Goal: Information Seeking & Learning: Learn about a topic

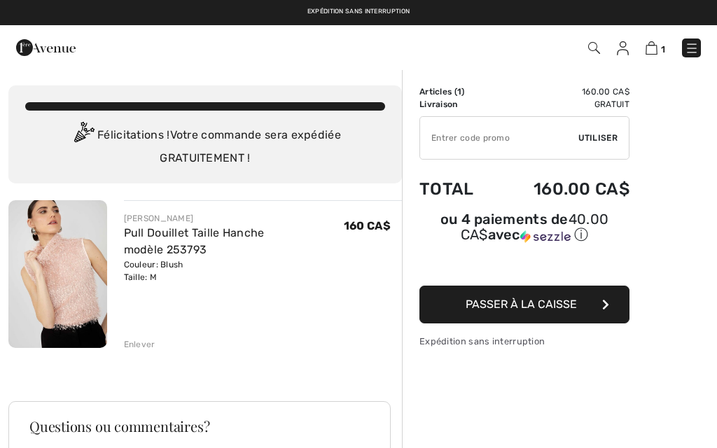
click at [141, 226] on link "Pull Douillet Taille Hanche modèle 253793" at bounding box center [194, 241] width 141 height 30
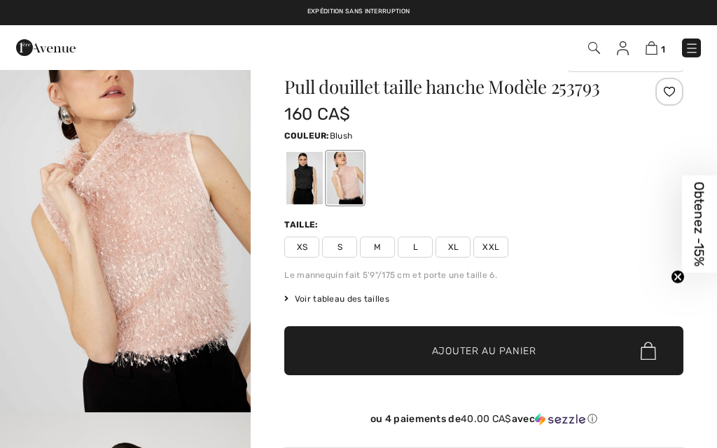
checkbox input "true"
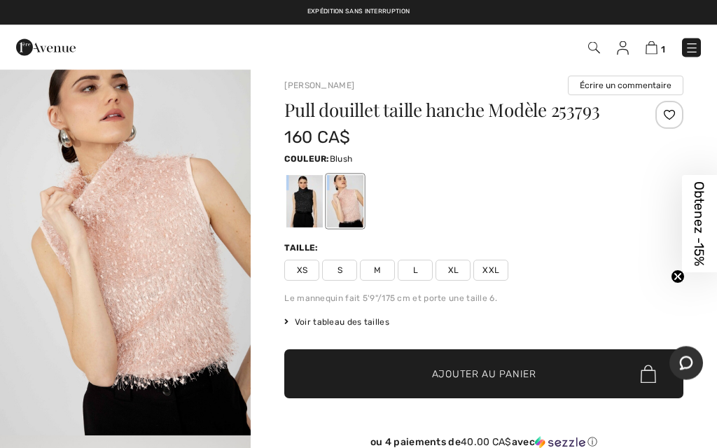
scroll to position [11, 0]
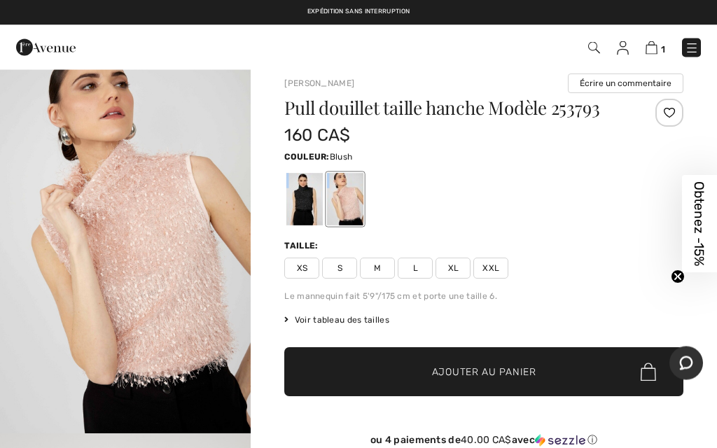
click at [355, 316] on span "Voir tableau des tailles" at bounding box center [336, 320] width 105 height 13
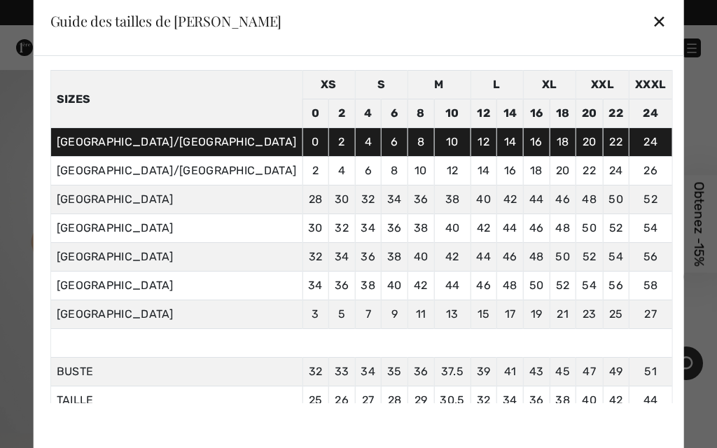
scroll to position [50, 0]
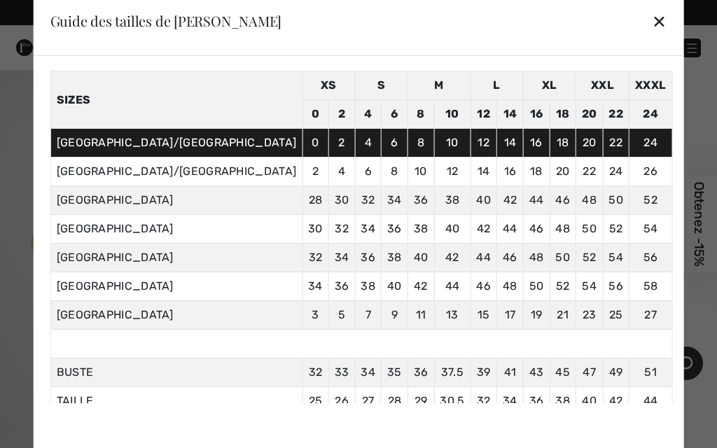
click at [652, 36] on div "✕" at bounding box center [659, 20] width 15 height 29
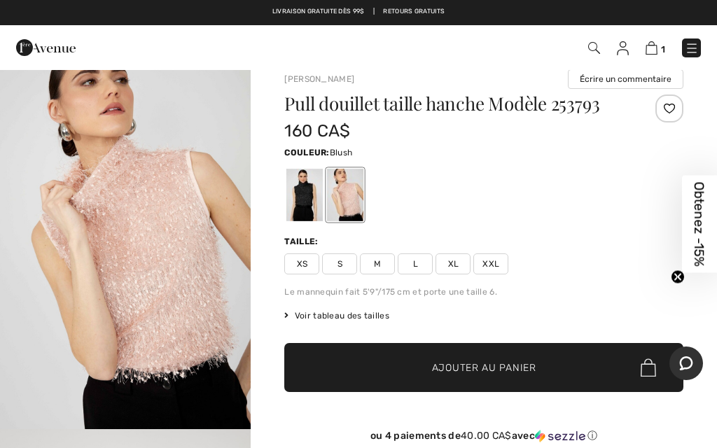
scroll to position [0, 0]
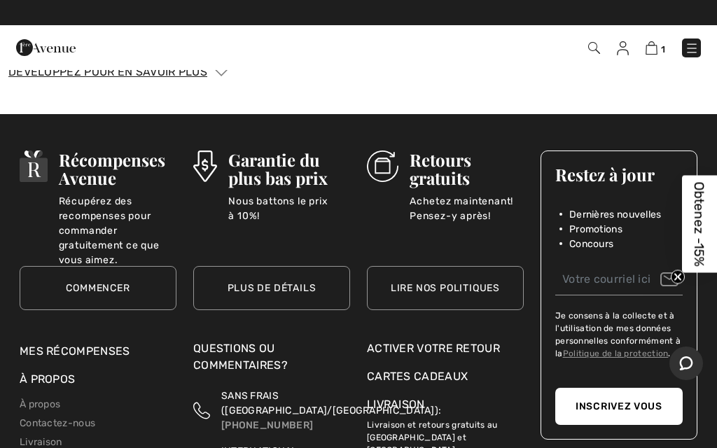
scroll to position [2093, 0]
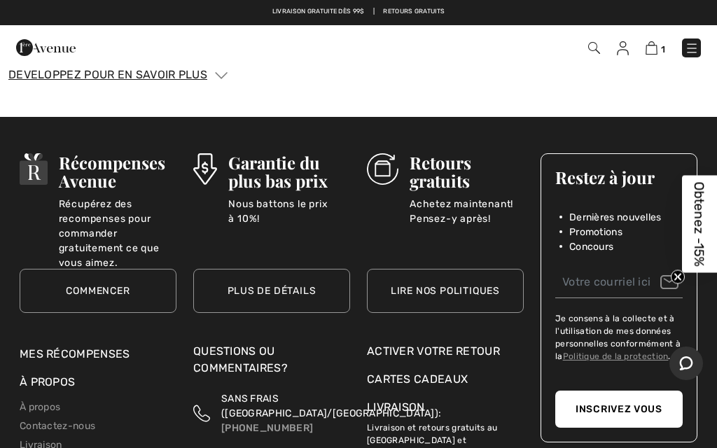
click at [447, 166] on h3 "Retours gratuits" at bounding box center [466, 171] width 114 height 36
click at [449, 274] on link "Lire nos politiques" at bounding box center [445, 291] width 157 height 44
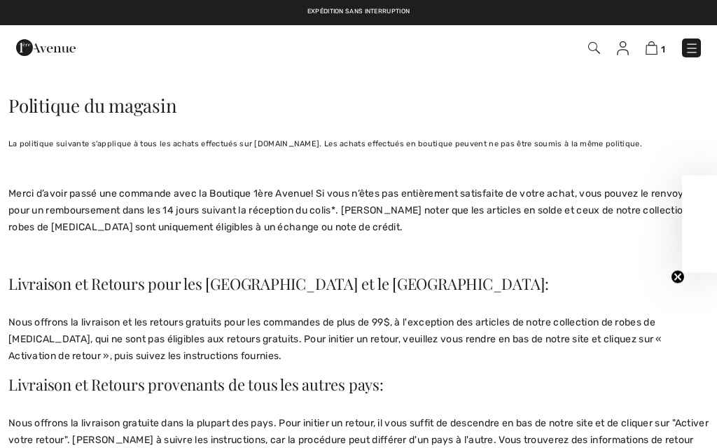
checkbox input "true"
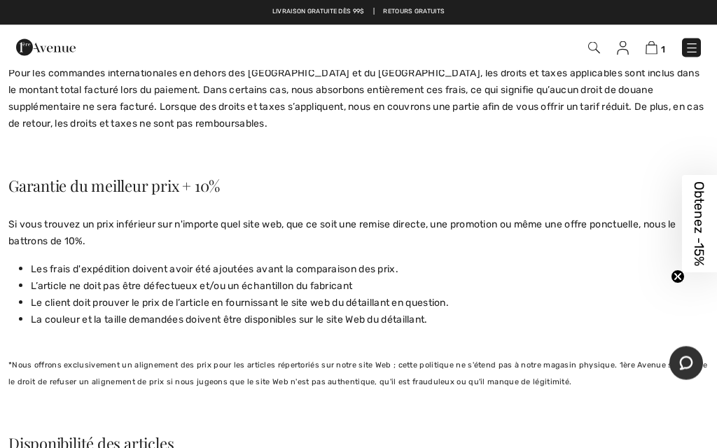
scroll to position [530, 0]
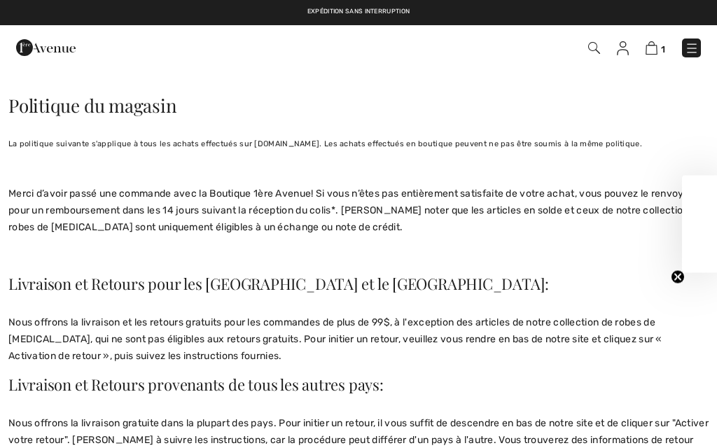
checkbox input "true"
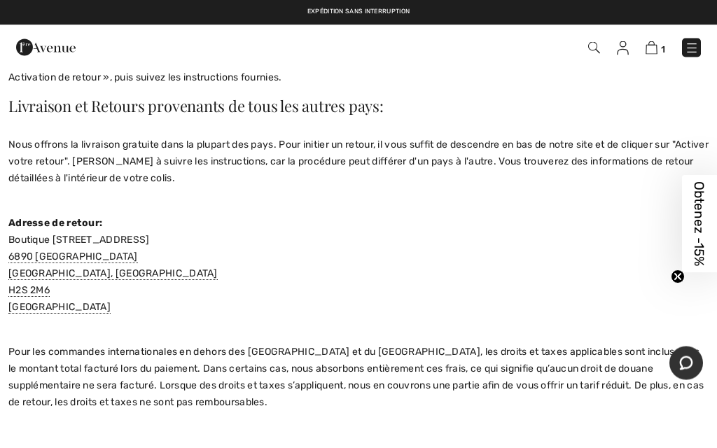
scroll to position [279, 0]
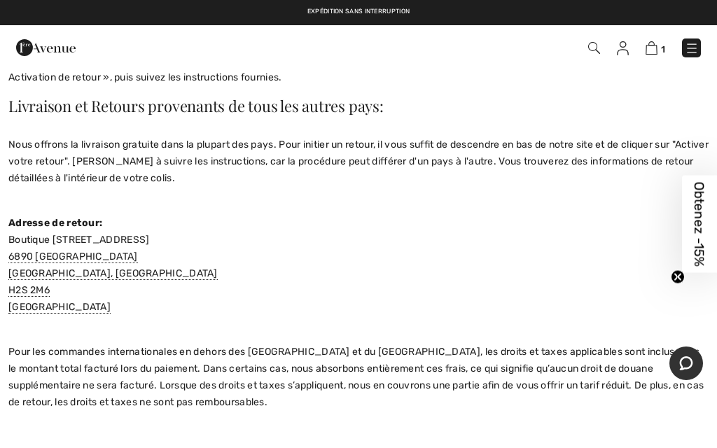
click at [655, 41] on img at bounding box center [651, 47] width 12 height 13
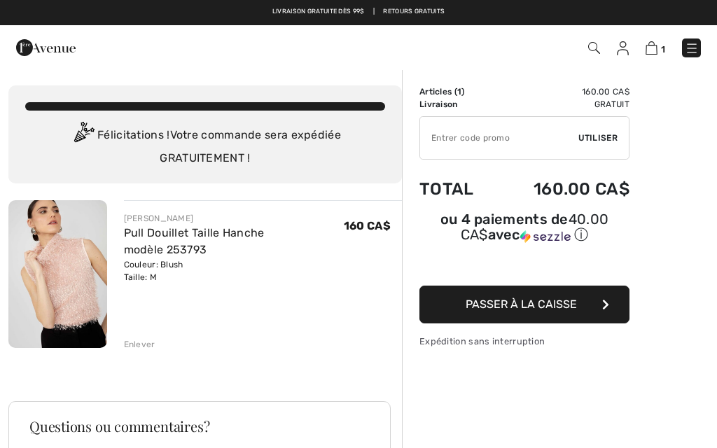
click at [692, 50] on img at bounding box center [692, 48] width 14 height 14
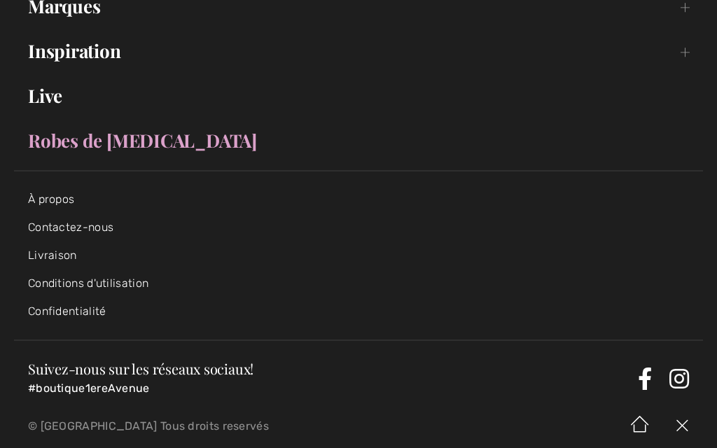
scroll to position [242, 0]
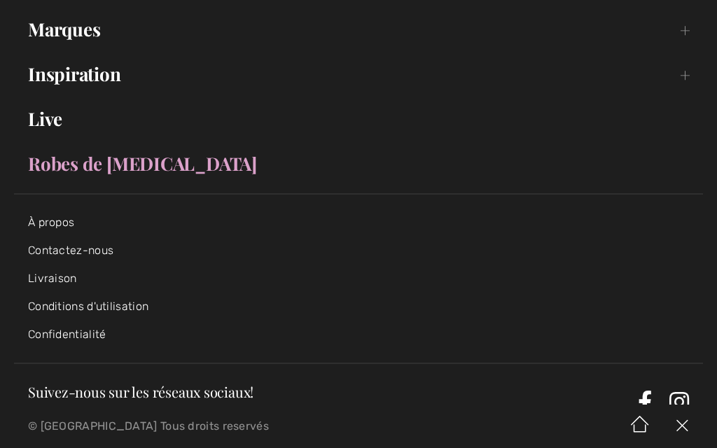
click at [92, 174] on link "Robes de [MEDICAL_DATA]" at bounding box center [358, 163] width 689 height 31
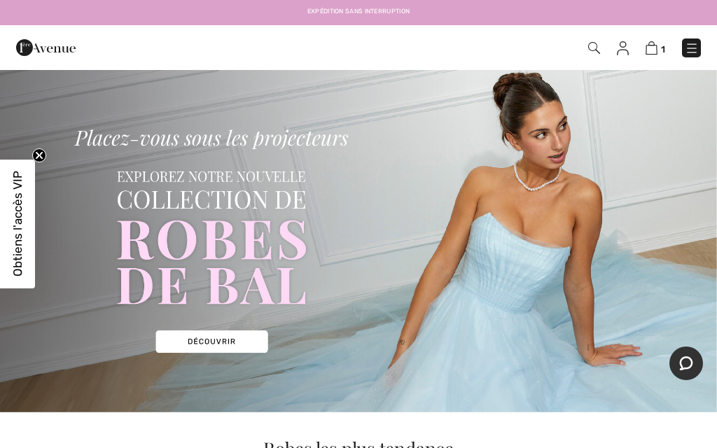
click at [694, 45] on img at bounding box center [692, 48] width 14 height 14
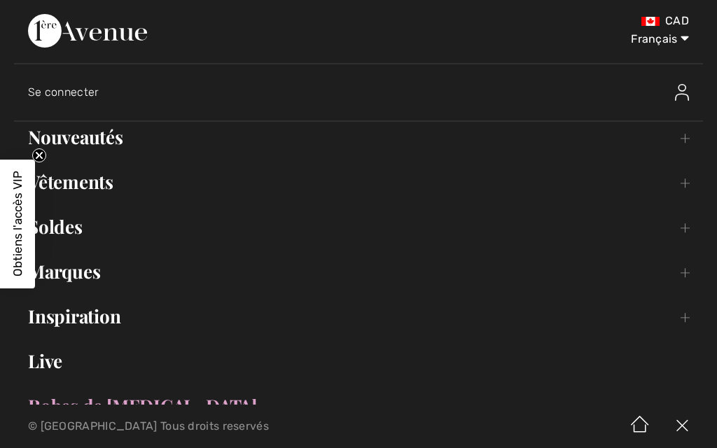
click at [678, 178] on link "Vêtements Toggle submenu" at bounding box center [358, 182] width 689 height 31
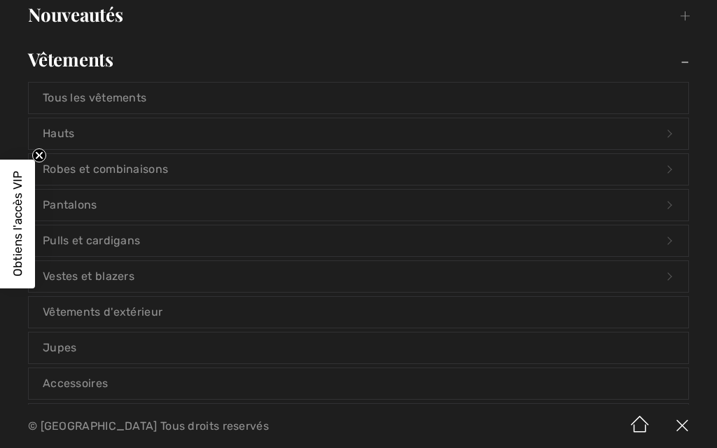
scroll to position [125, 0]
click at [112, 272] on link "Vestes et blazers Open submenu" at bounding box center [358, 274] width 659 height 31
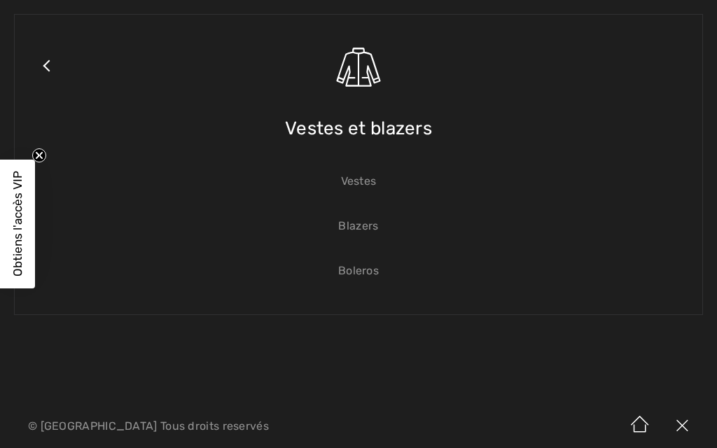
click at [361, 183] on link "Vestes" at bounding box center [358, 181] width 659 height 31
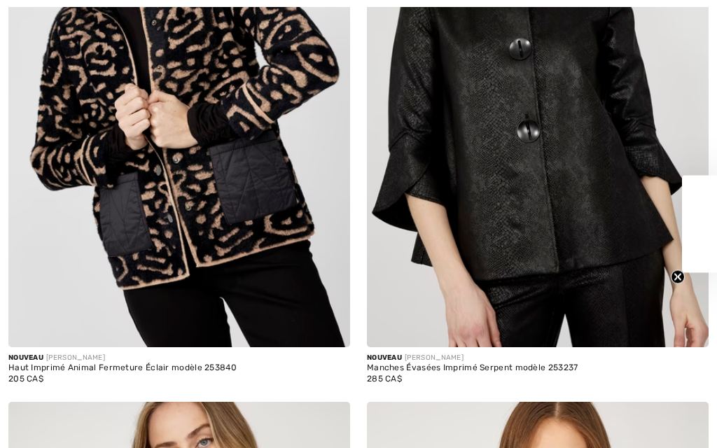
checkbox input "true"
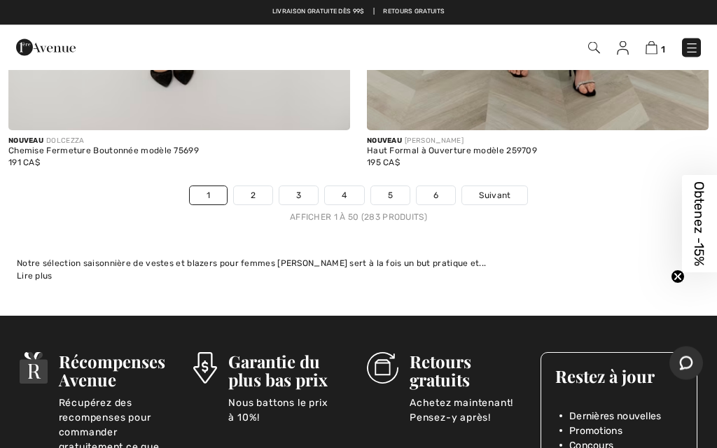
scroll to position [14872, 0]
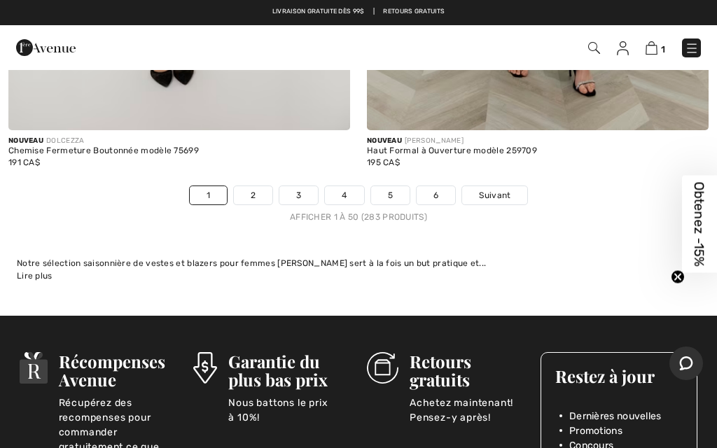
click at [387, 186] on link "5" at bounding box center [390, 195] width 38 height 18
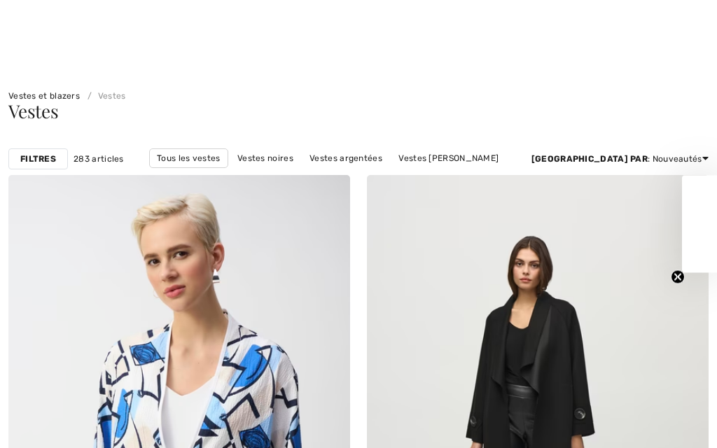
scroll to position [29, 0]
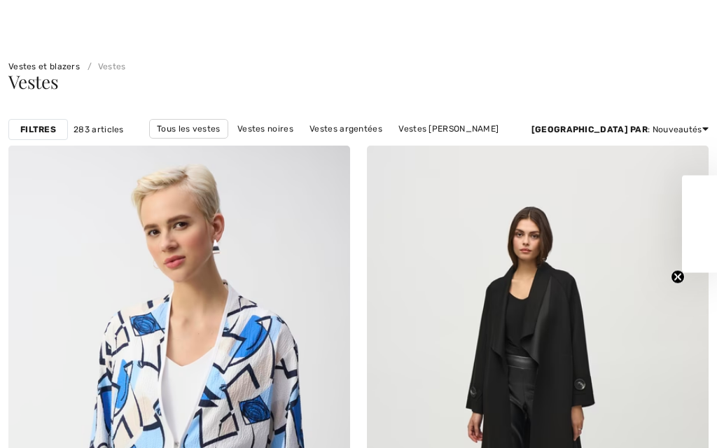
click at [430, 131] on link "Vestes [PERSON_NAME]" at bounding box center [448, 129] width 114 height 18
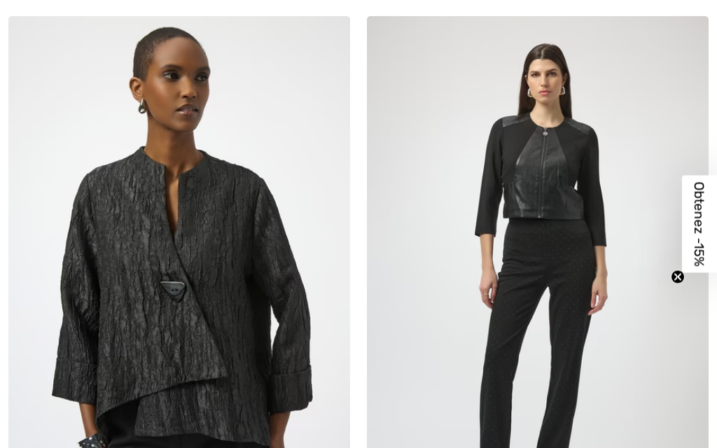
checkbox input "true"
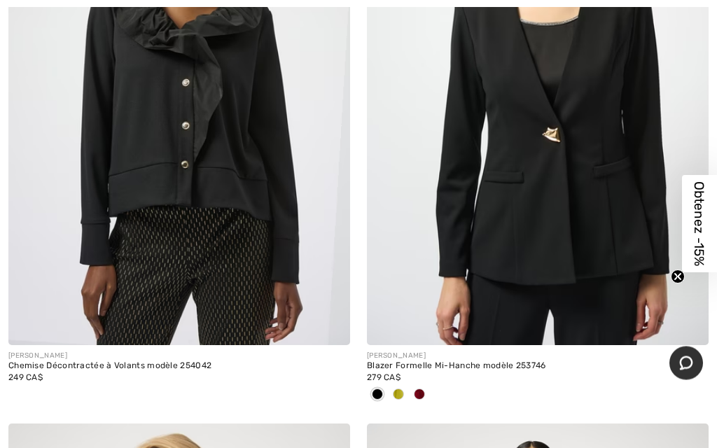
scroll to position [5710, 0]
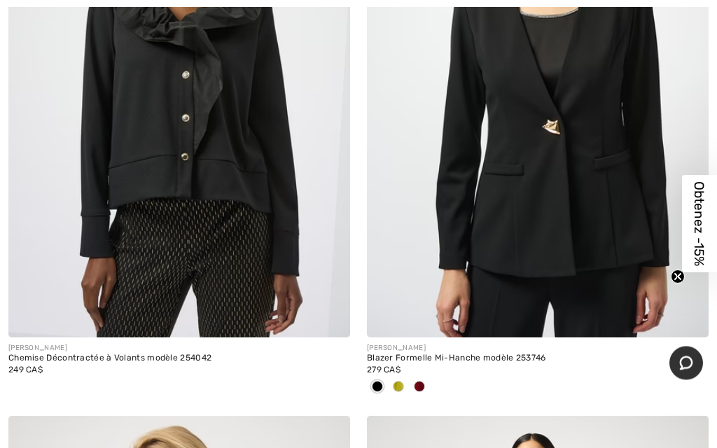
click at [394, 386] on span at bounding box center [398, 386] width 11 height 11
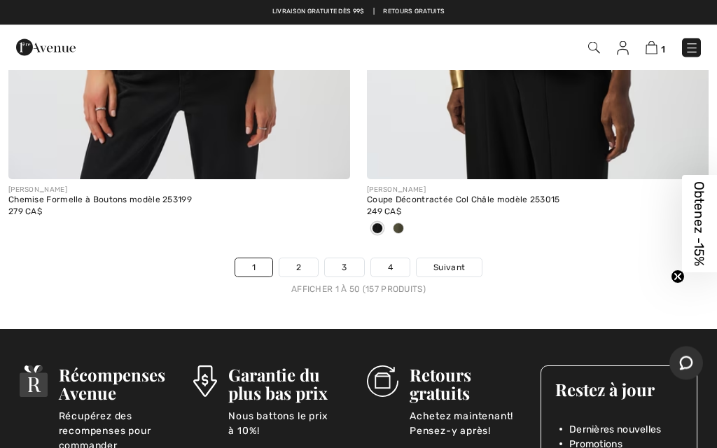
scroll to position [14985, 0]
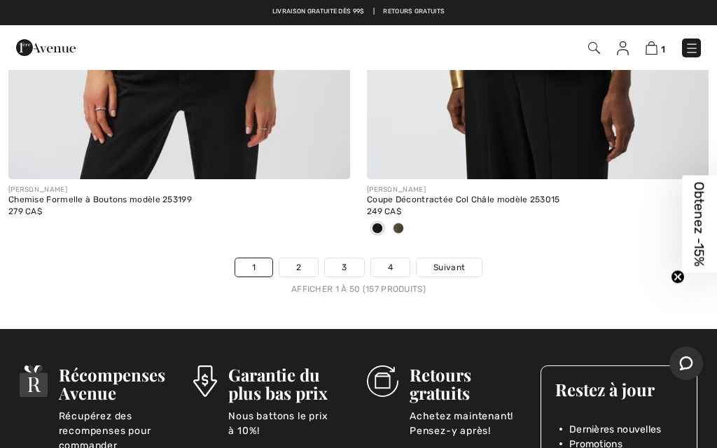
click at [293, 258] on link "2" at bounding box center [298, 267] width 38 height 18
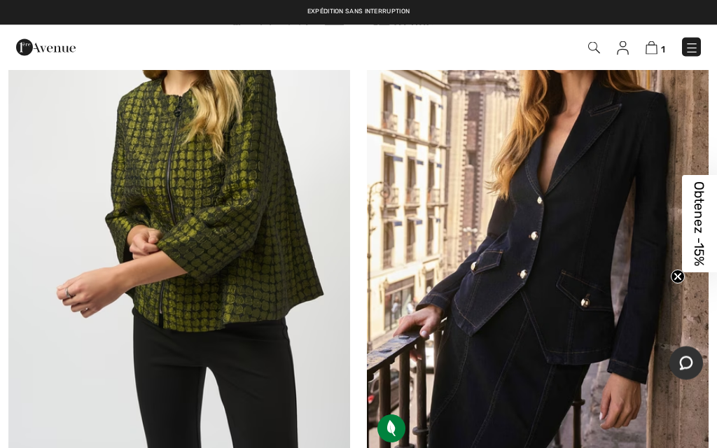
scroll to position [1314, 0]
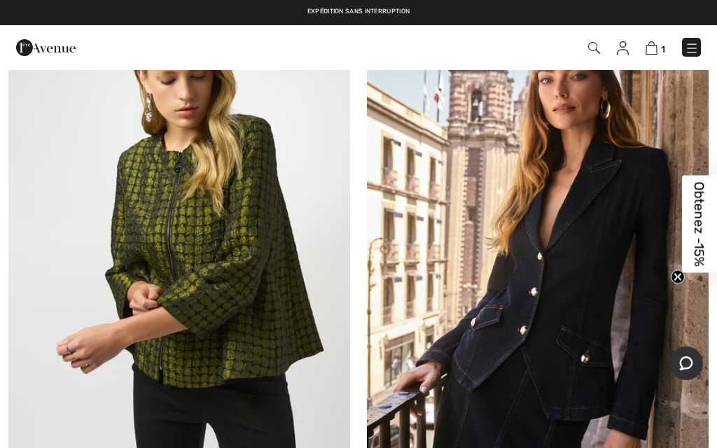
click at [206, 240] on img at bounding box center [179, 253] width 342 height 512
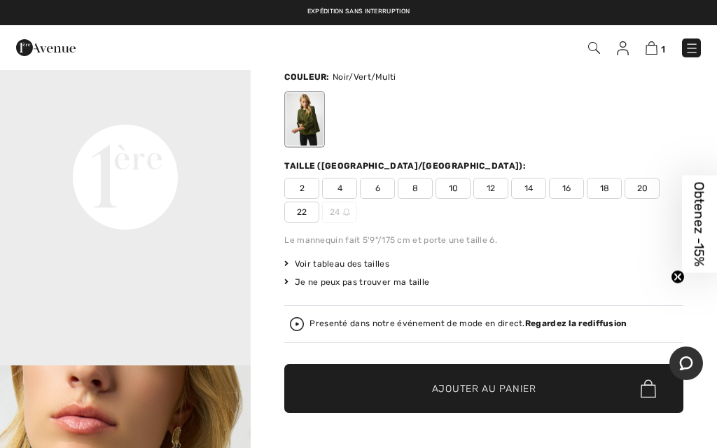
scroll to position [106, 0]
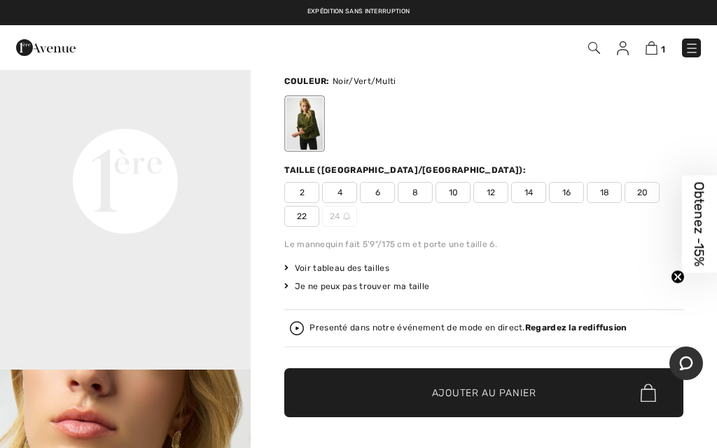
click at [349, 263] on span "Voir tableau des tailles" at bounding box center [336, 268] width 105 height 13
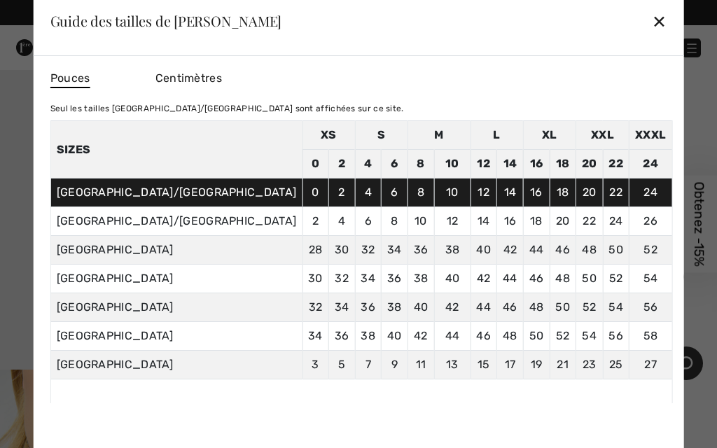
scroll to position [0, 0]
click at [652, 14] on div "✕" at bounding box center [659, 20] width 15 height 29
